Goal: Task Accomplishment & Management: Use online tool/utility

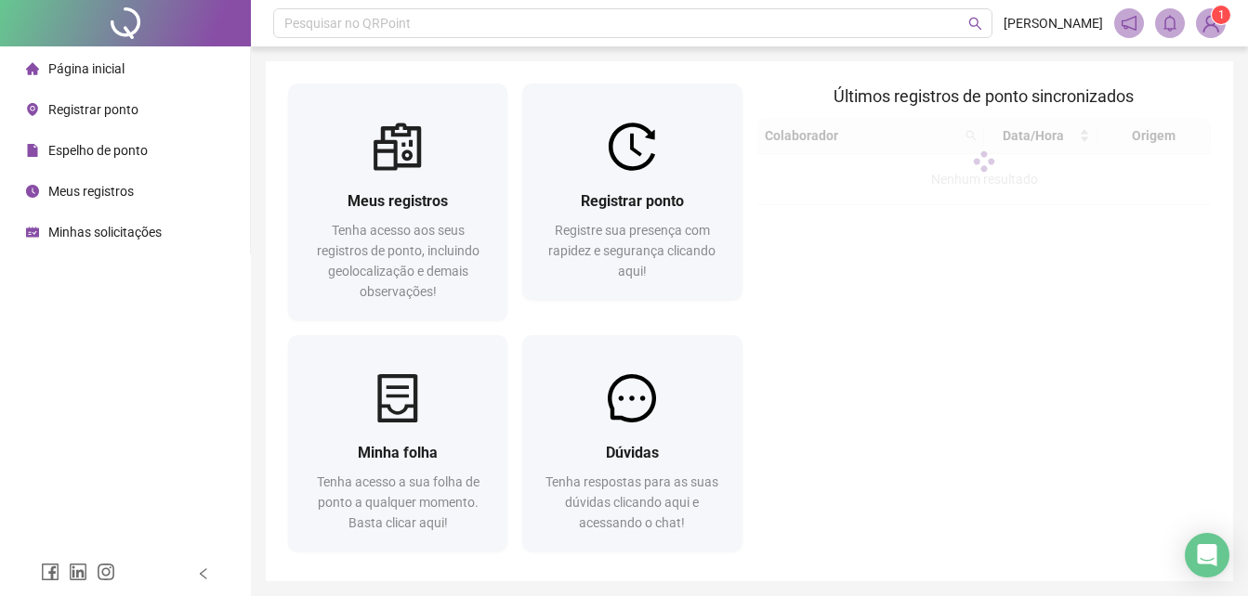
click at [635, 160] on img at bounding box center [632, 147] width 48 height 48
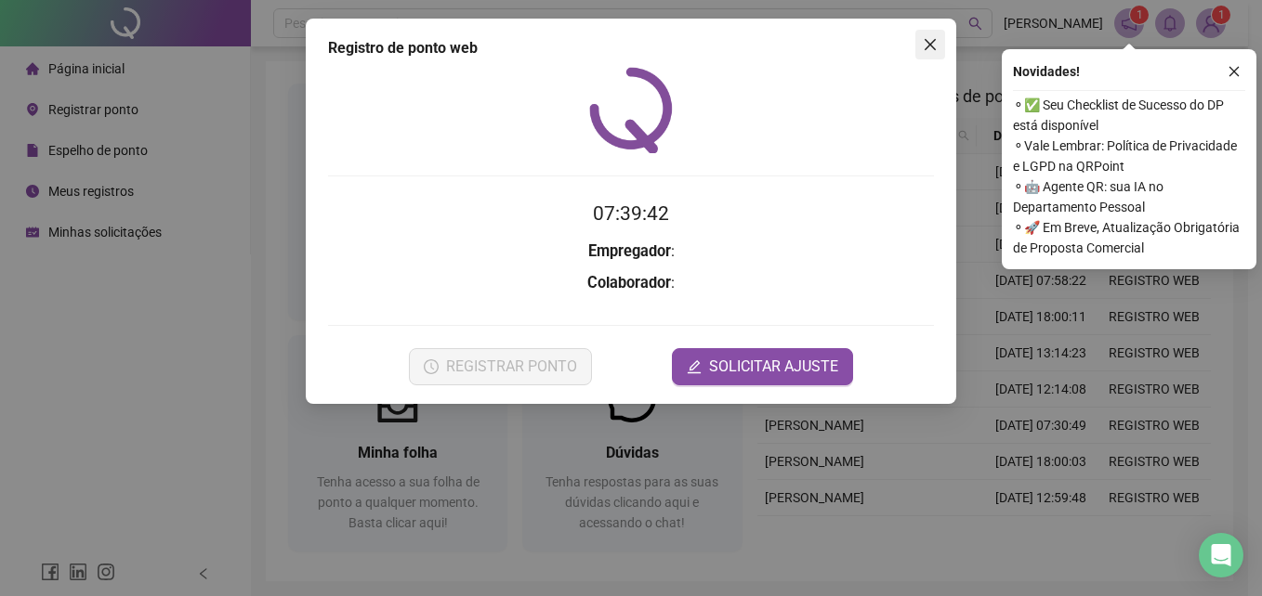
click at [926, 35] on button "Close" at bounding box center [930, 45] width 30 height 30
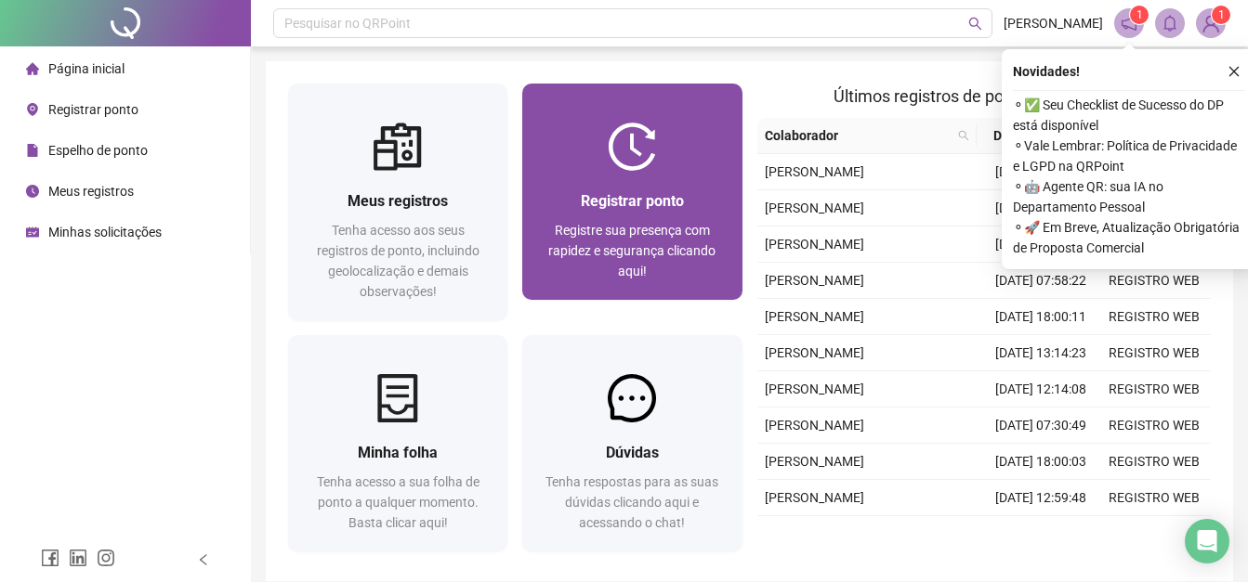
click at [663, 174] on div "Registrar ponto Registre sua presença com rapidez e segurança clicando aqui!" at bounding box center [631, 235] width 219 height 129
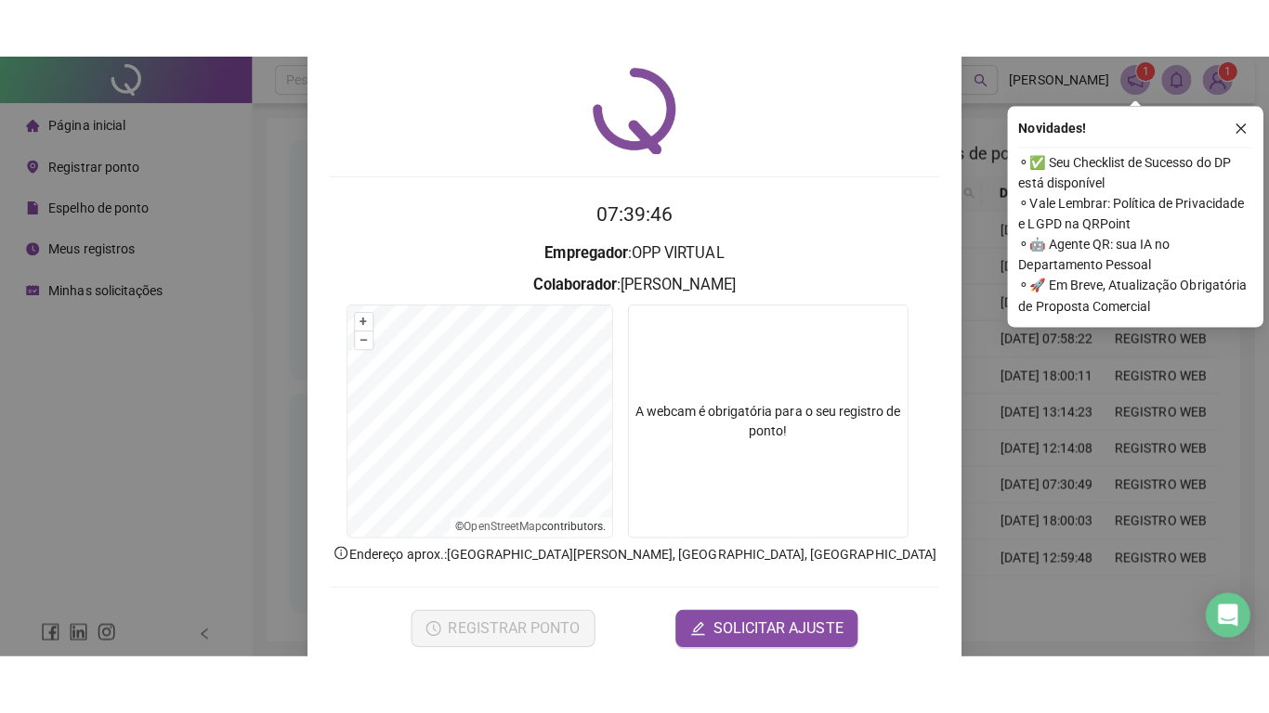
scroll to position [88, 0]
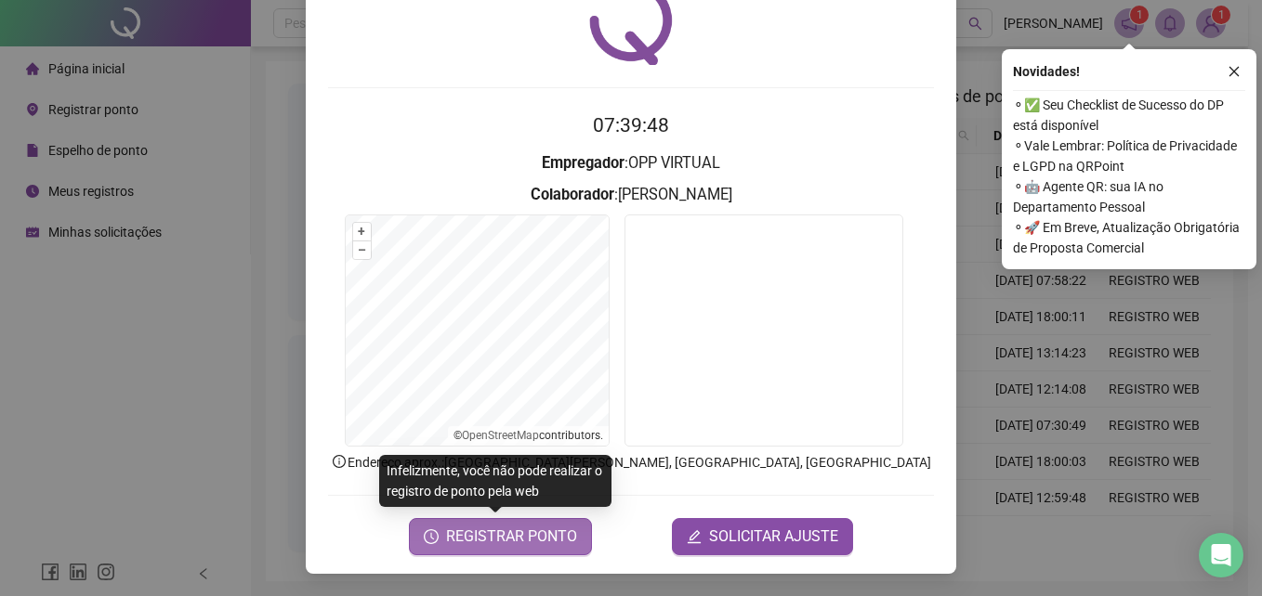
click at [525, 534] on span "REGISTRAR PONTO" at bounding box center [511, 537] width 131 height 22
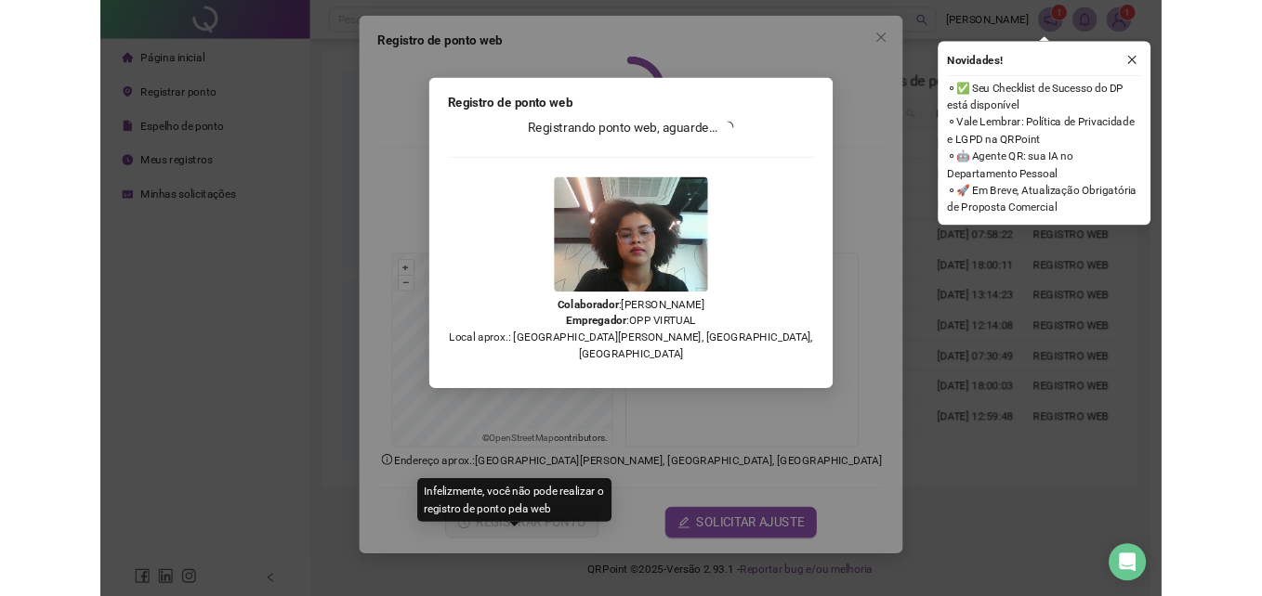
scroll to position [0, 0]
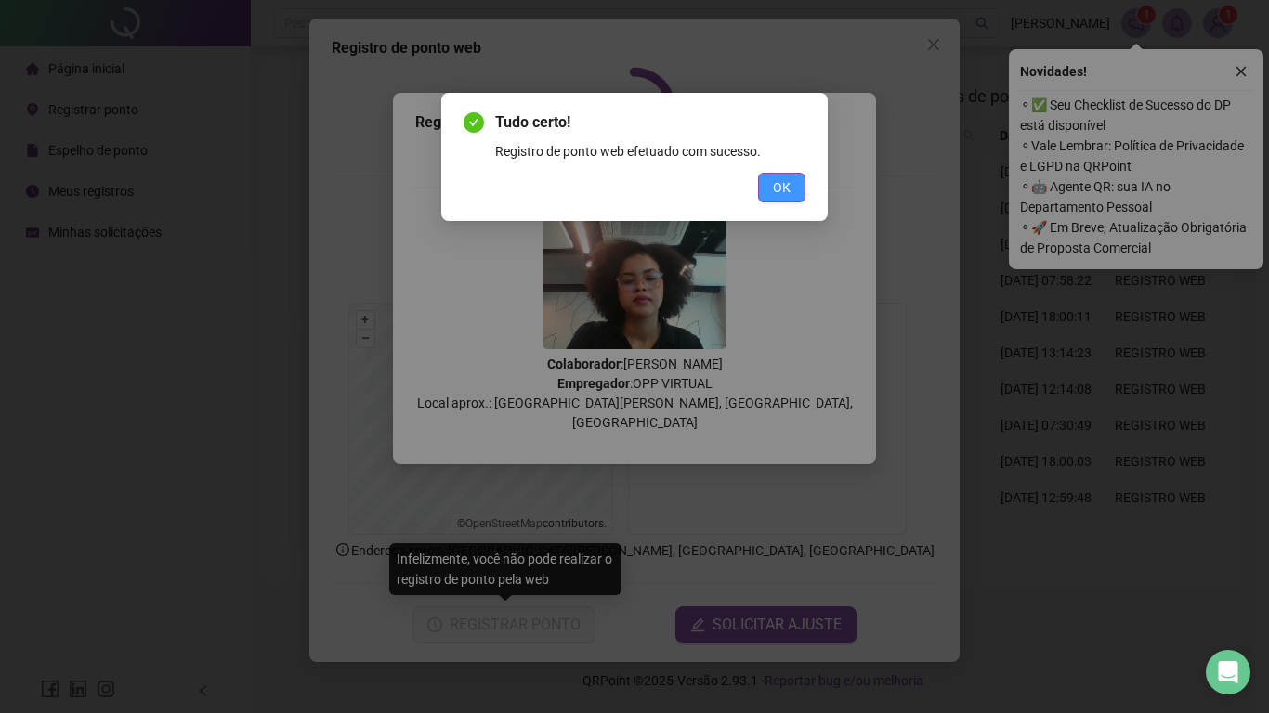
click at [778, 178] on span "OK" at bounding box center [782, 187] width 18 height 20
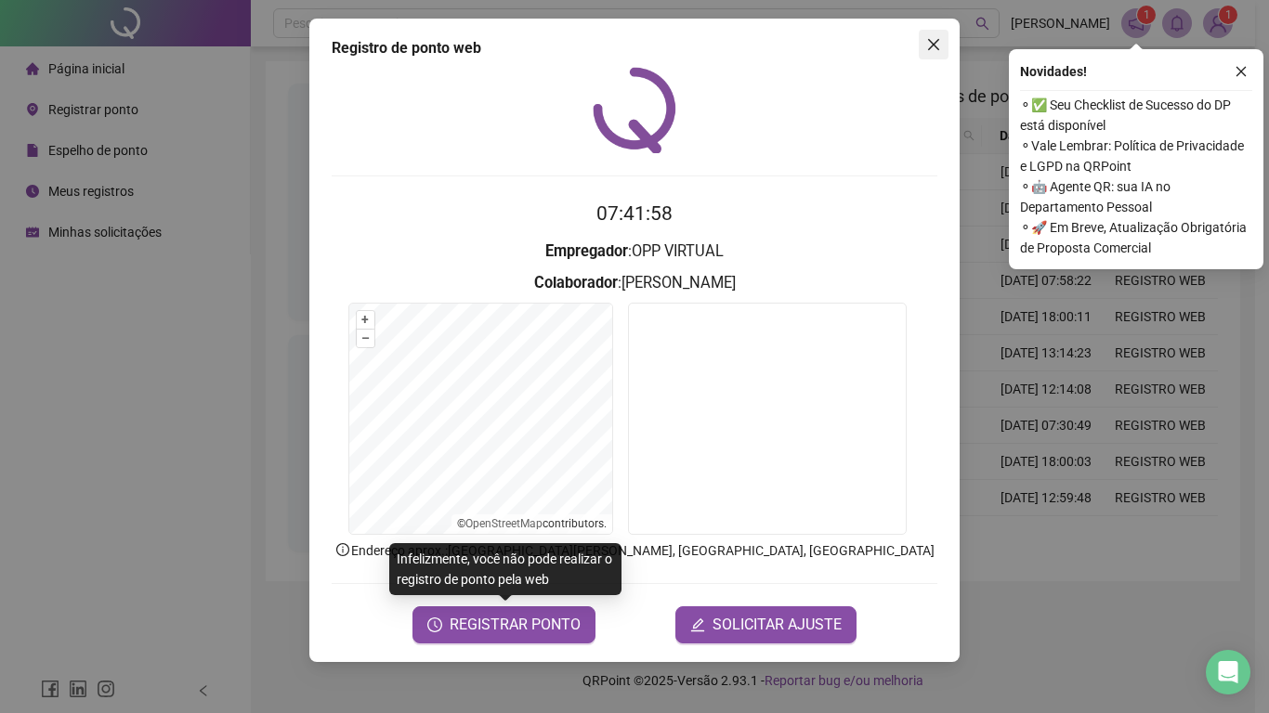
click at [932, 40] on icon "close" at bounding box center [933, 44] width 15 height 15
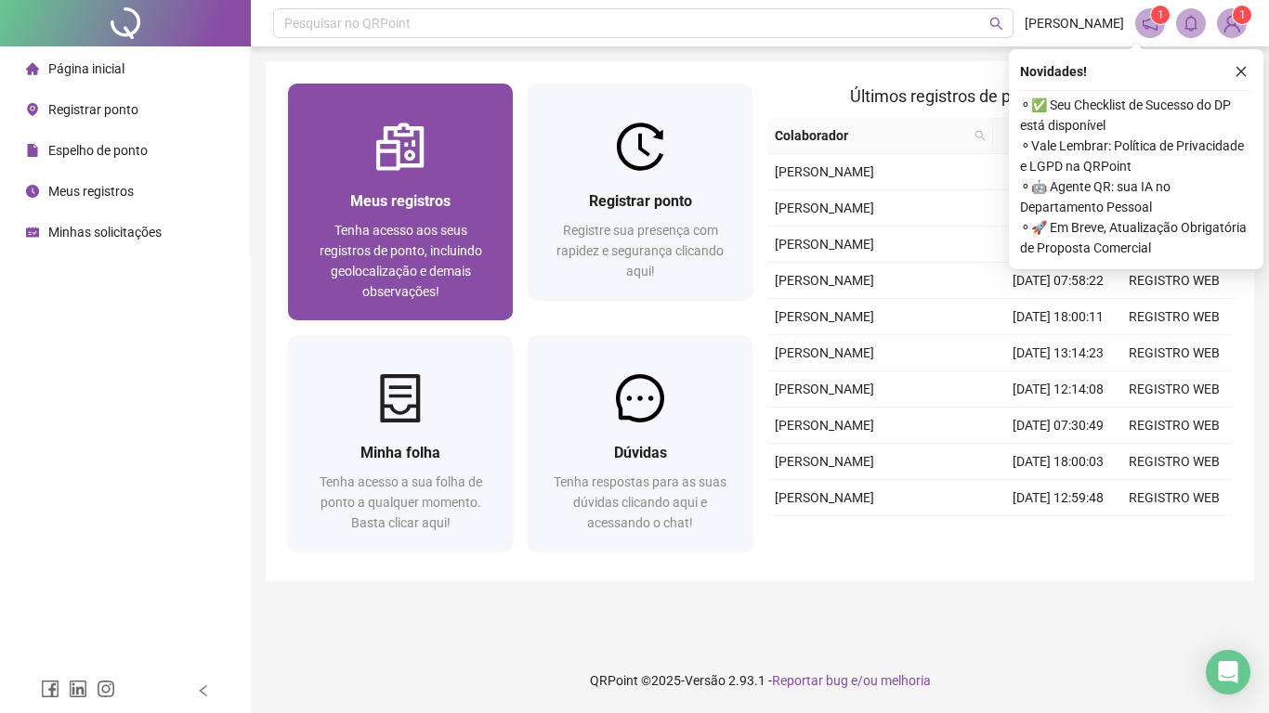
click at [432, 172] on div "Meus registros Tenha acesso aos seus registros de ponto, incluindo geolocalizaç…" at bounding box center [400, 246] width 225 height 150
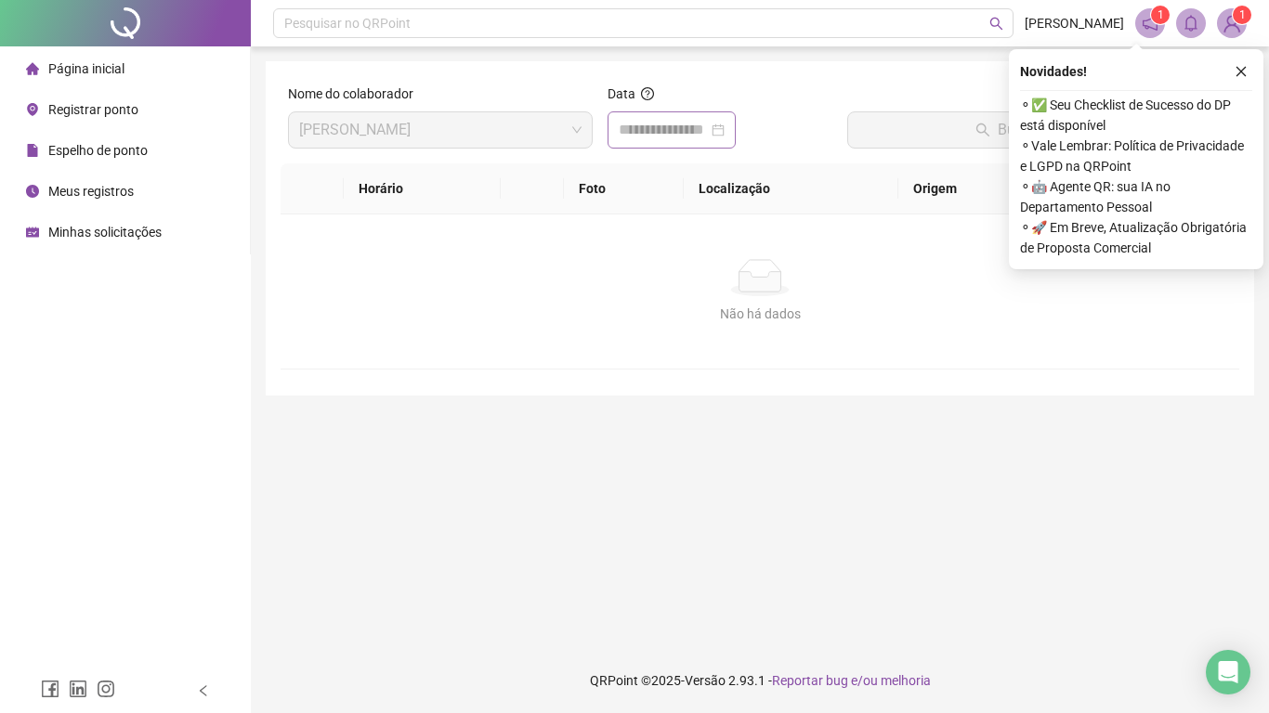
click at [664, 118] on div at bounding box center [672, 129] width 128 height 37
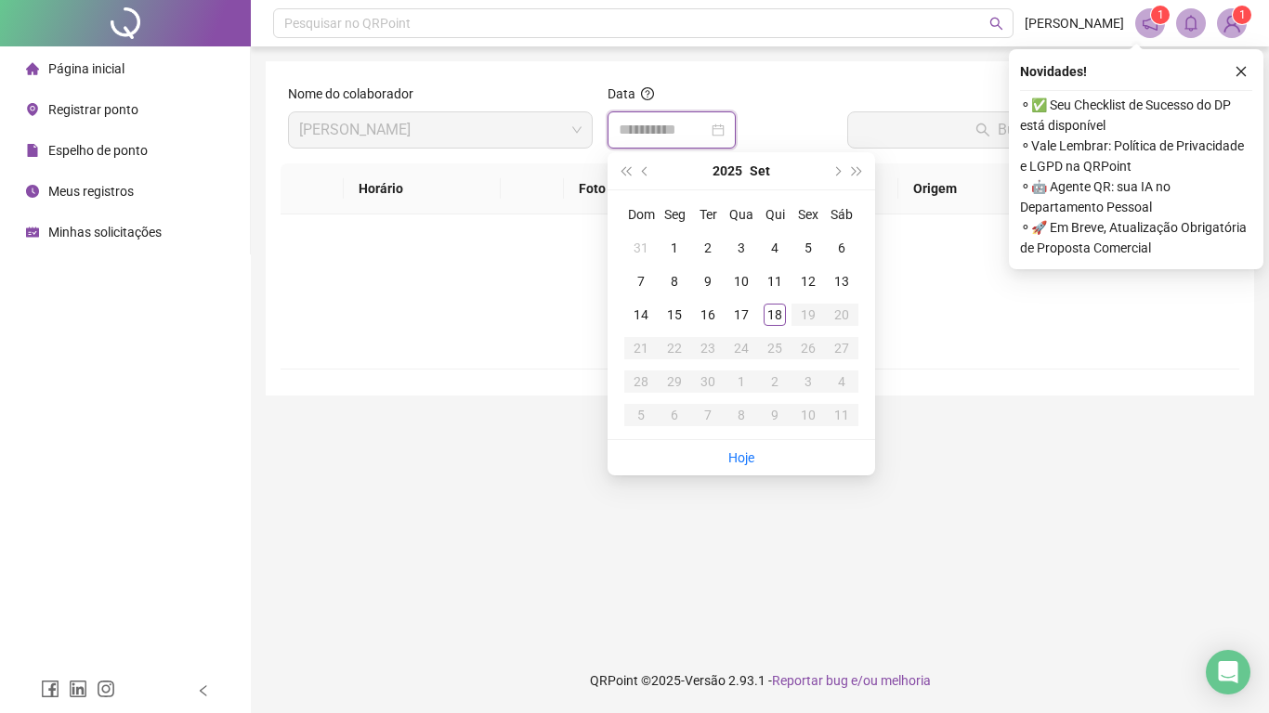
type input "**********"
drag, startPoint x: 778, startPoint y: 315, endPoint x: 861, endPoint y: 227, distance: 120.9
click at [780, 314] on div "18" at bounding box center [775, 315] width 22 height 22
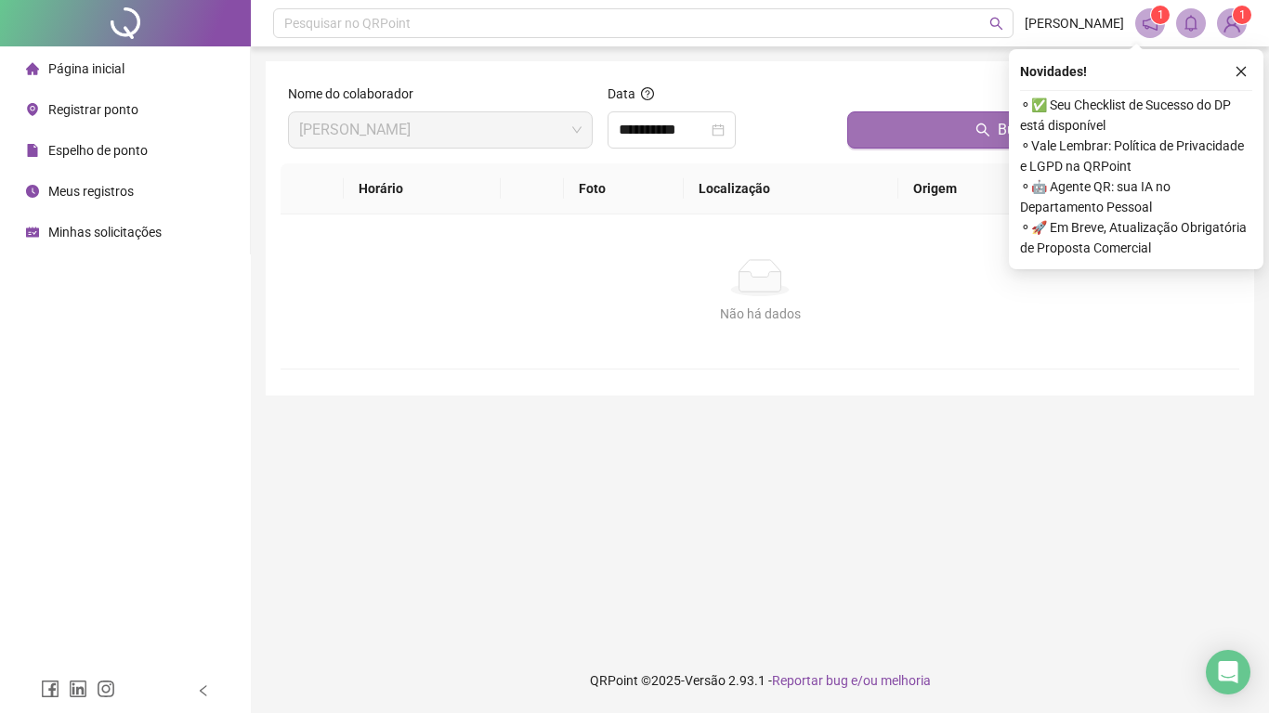
click at [943, 125] on button "Buscar registros" at bounding box center [1039, 129] width 385 height 37
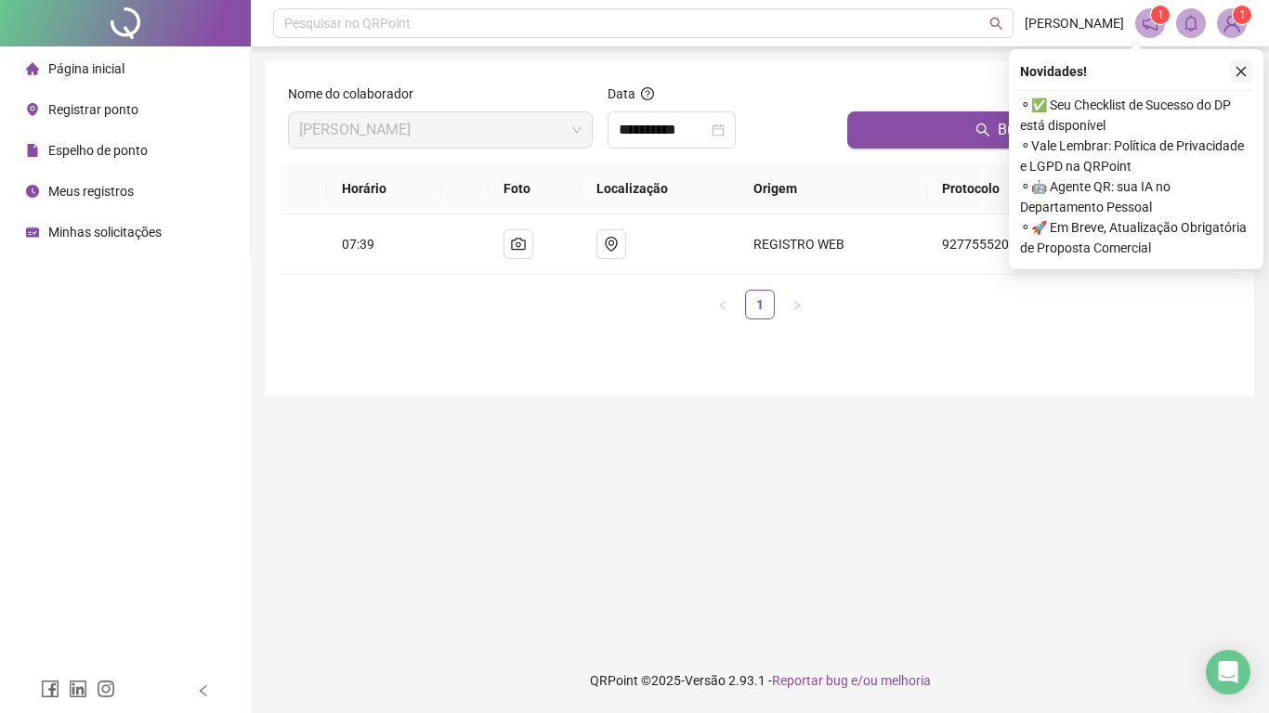
click at [1250, 74] on button "button" at bounding box center [1241, 71] width 22 height 22
